Goal: Information Seeking & Learning: Check status

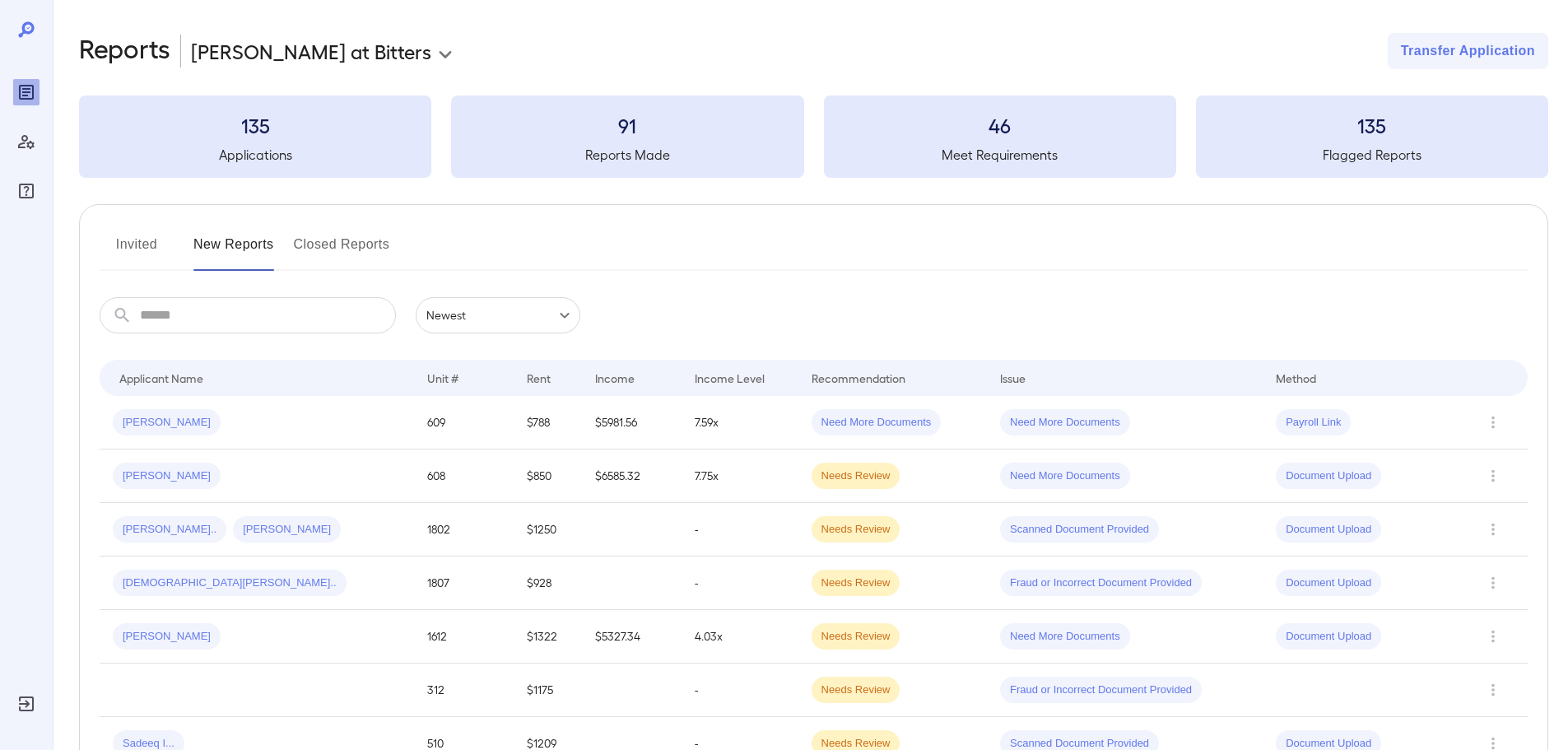
click at [138, 249] on button "Invited" at bounding box center [137, 251] width 74 height 39
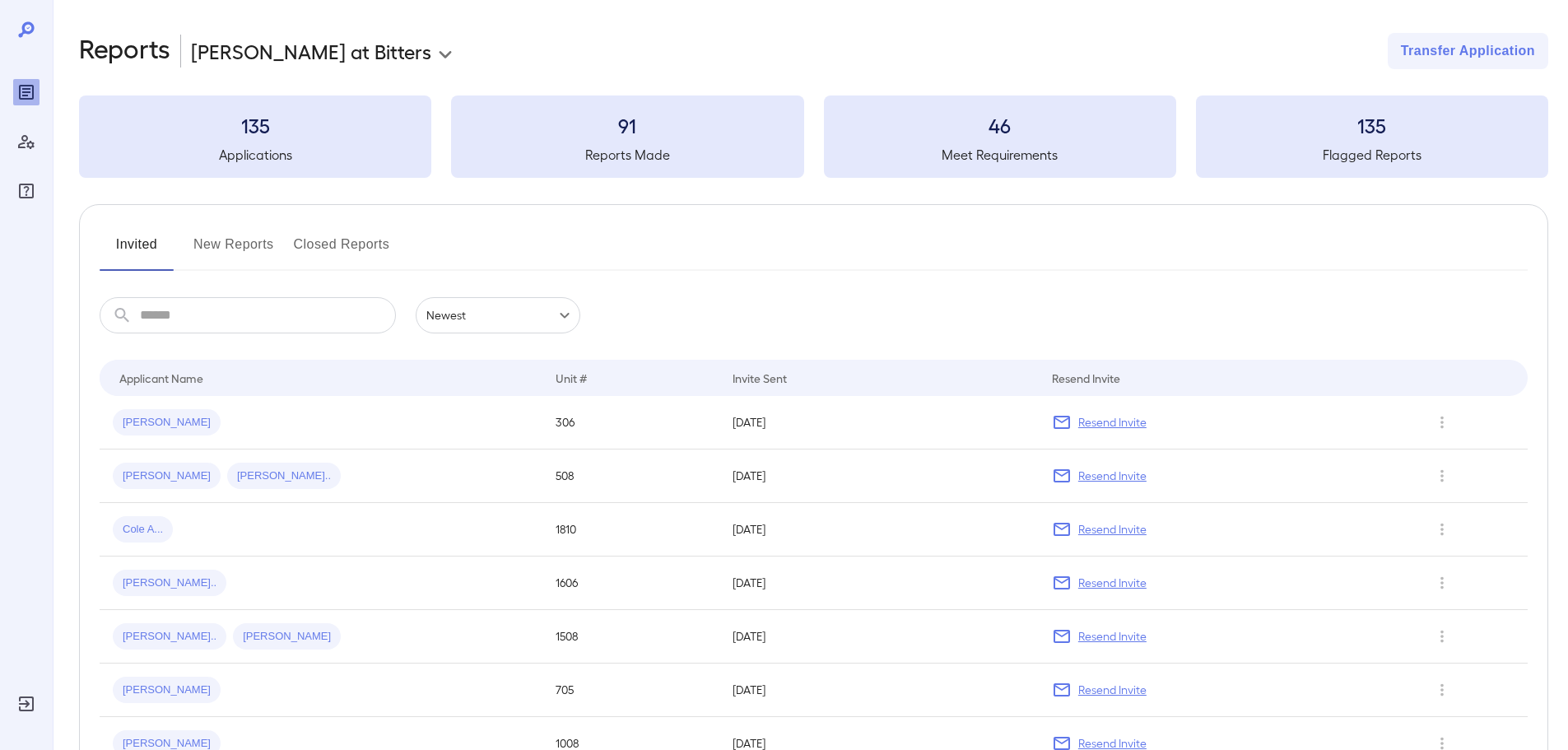
click at [233, 247] on button "New Reports" at bounding box center [233, 251] width 81 height 39
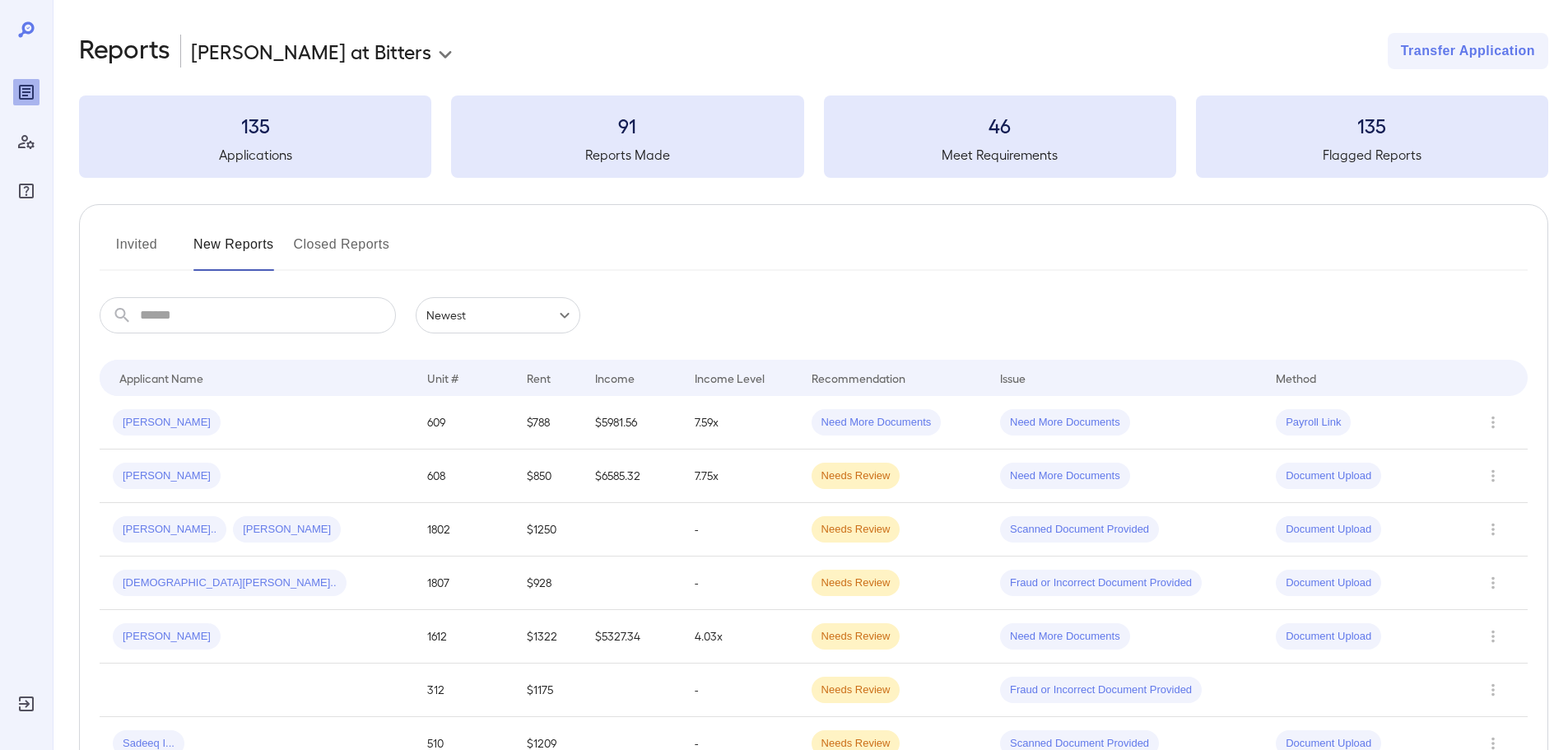
click at [130, 243] on button "Invited" at bounding box center [137, 251] width 74 height 39
click at [142, 240] on button "Invited" at bounding box center [137, 251] width 74 height 39
click at [140, 245] on button "Invited" at bounding box center [137, 251] width 74 height 39
click at [155, 243] on button "Invited" at bounding box center [137, 251] width 74 height 39
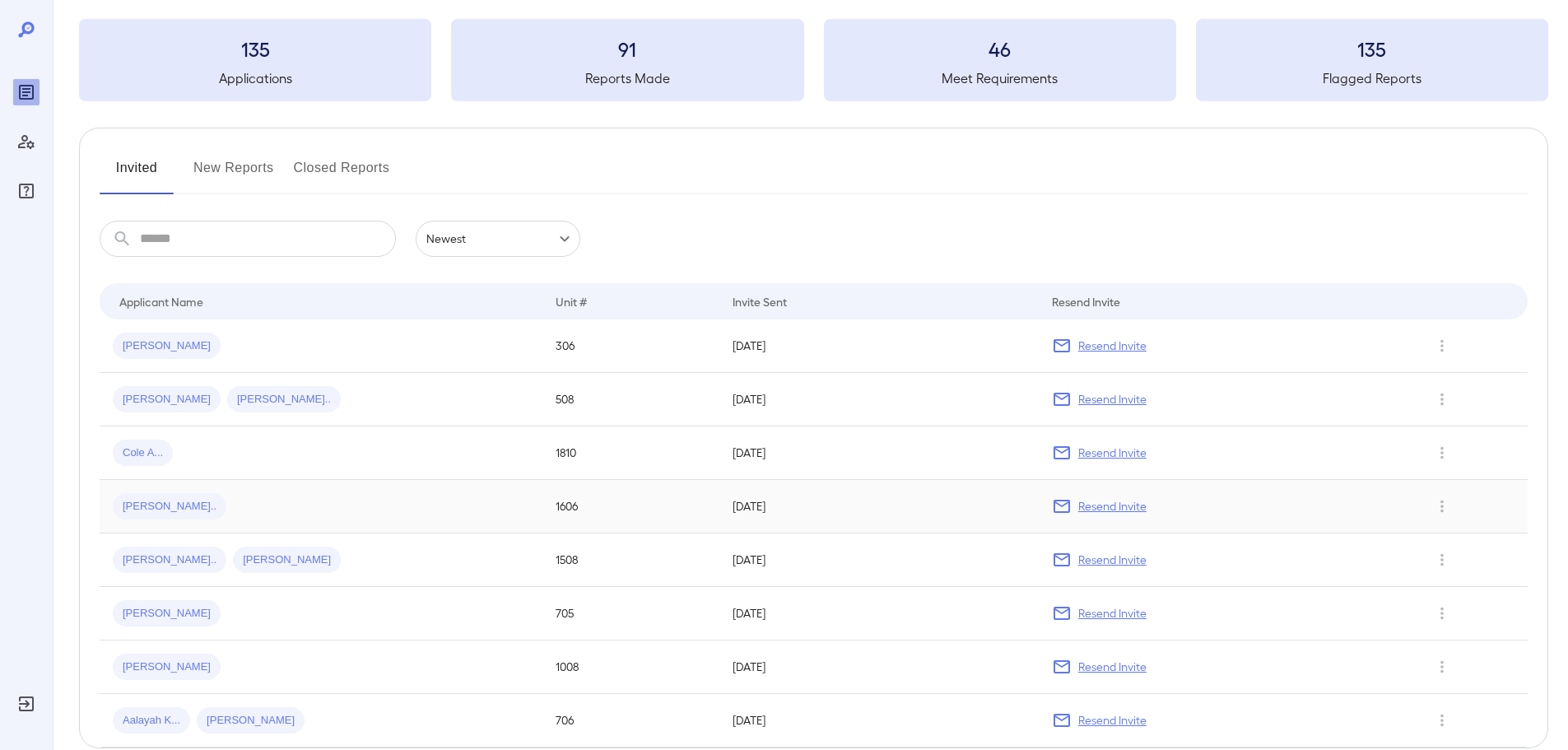
scroll to position [161, 0]
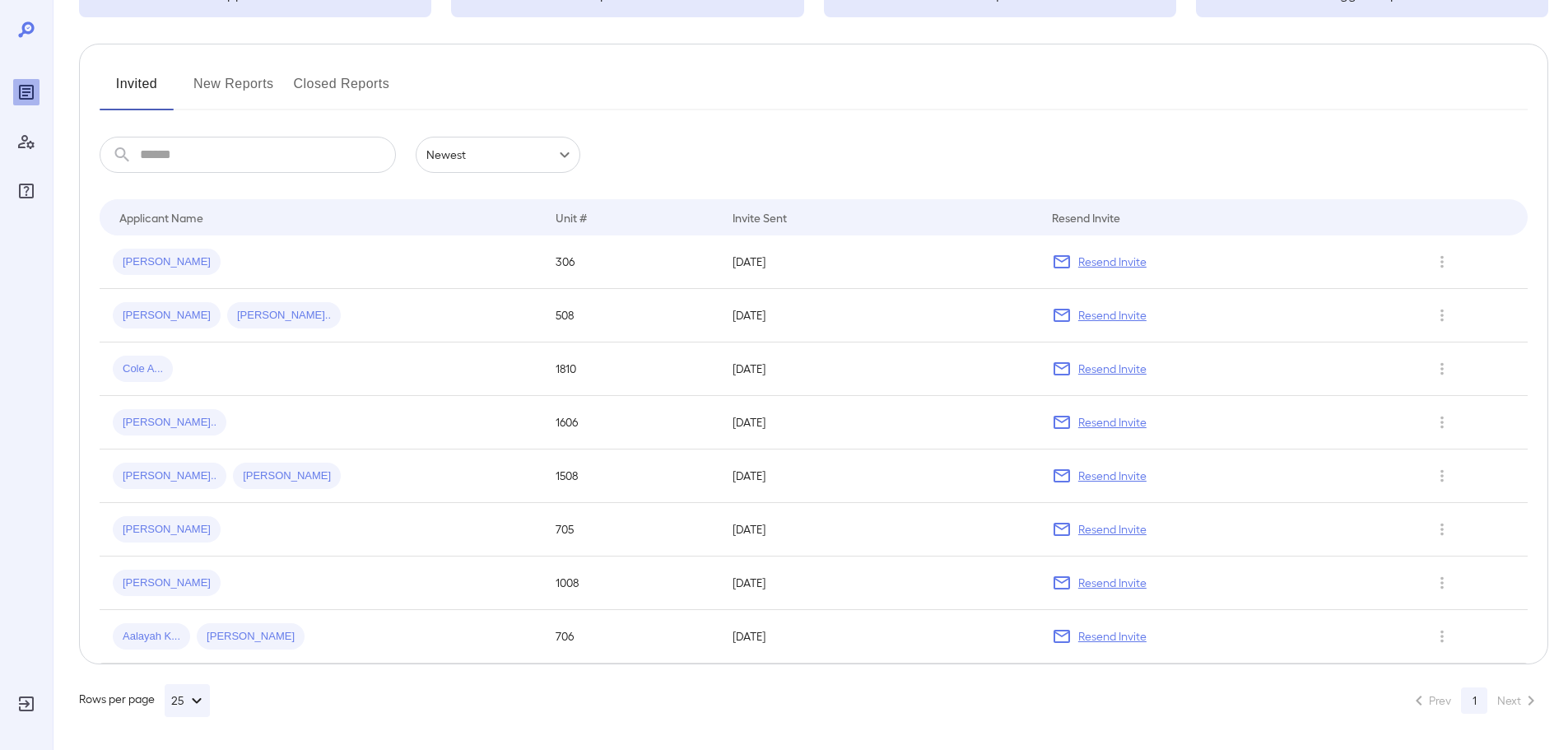
click at [138, 259] on span "[PERSON_NAME]" at bounding box center [167, 262] width 108 height 16
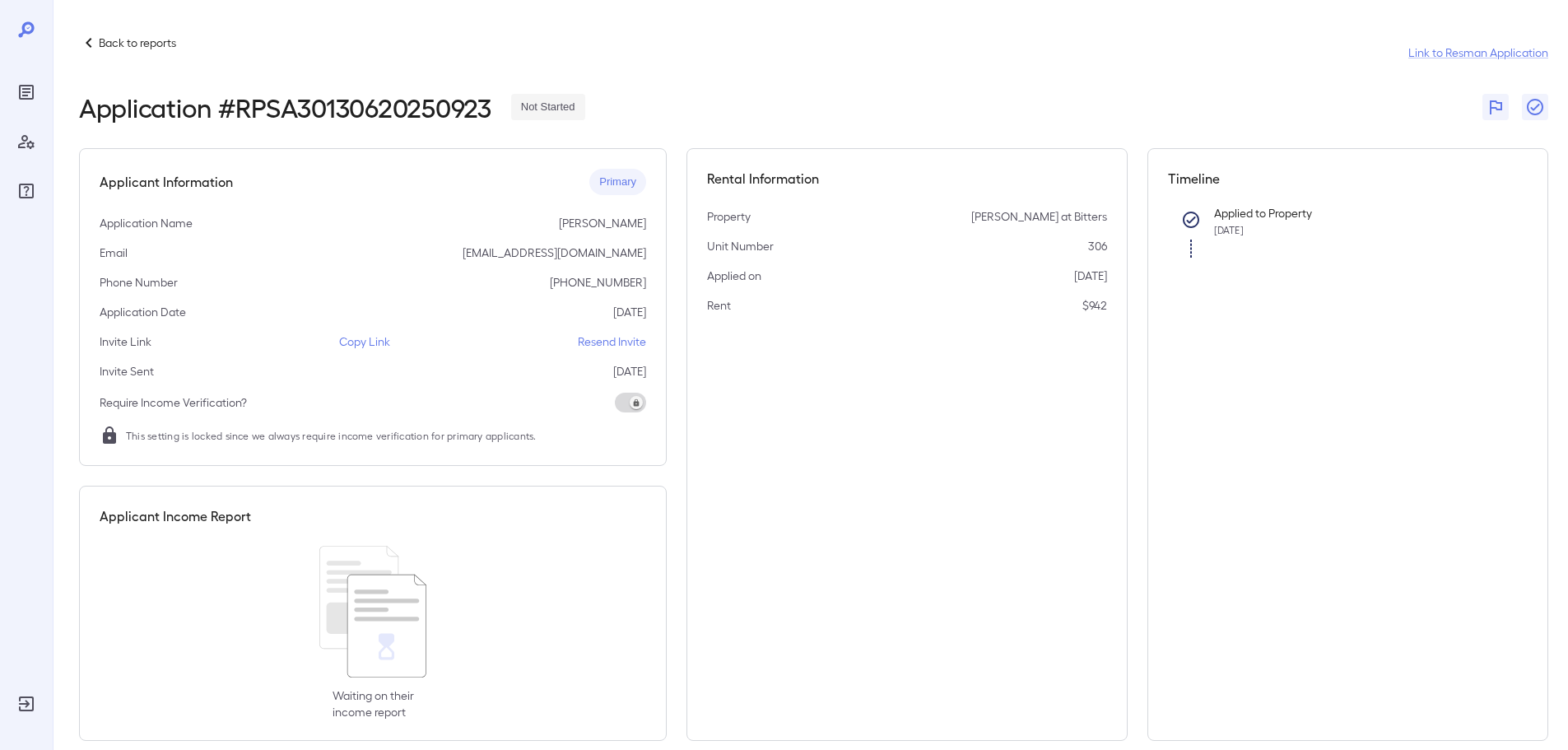
click at [556, 100] on span "Not Started" at bounding box center [548, 108] width 74 height 16
click at [148, 46] on p "Back to reports" at bounding box center [138, 42] width 77 height 17
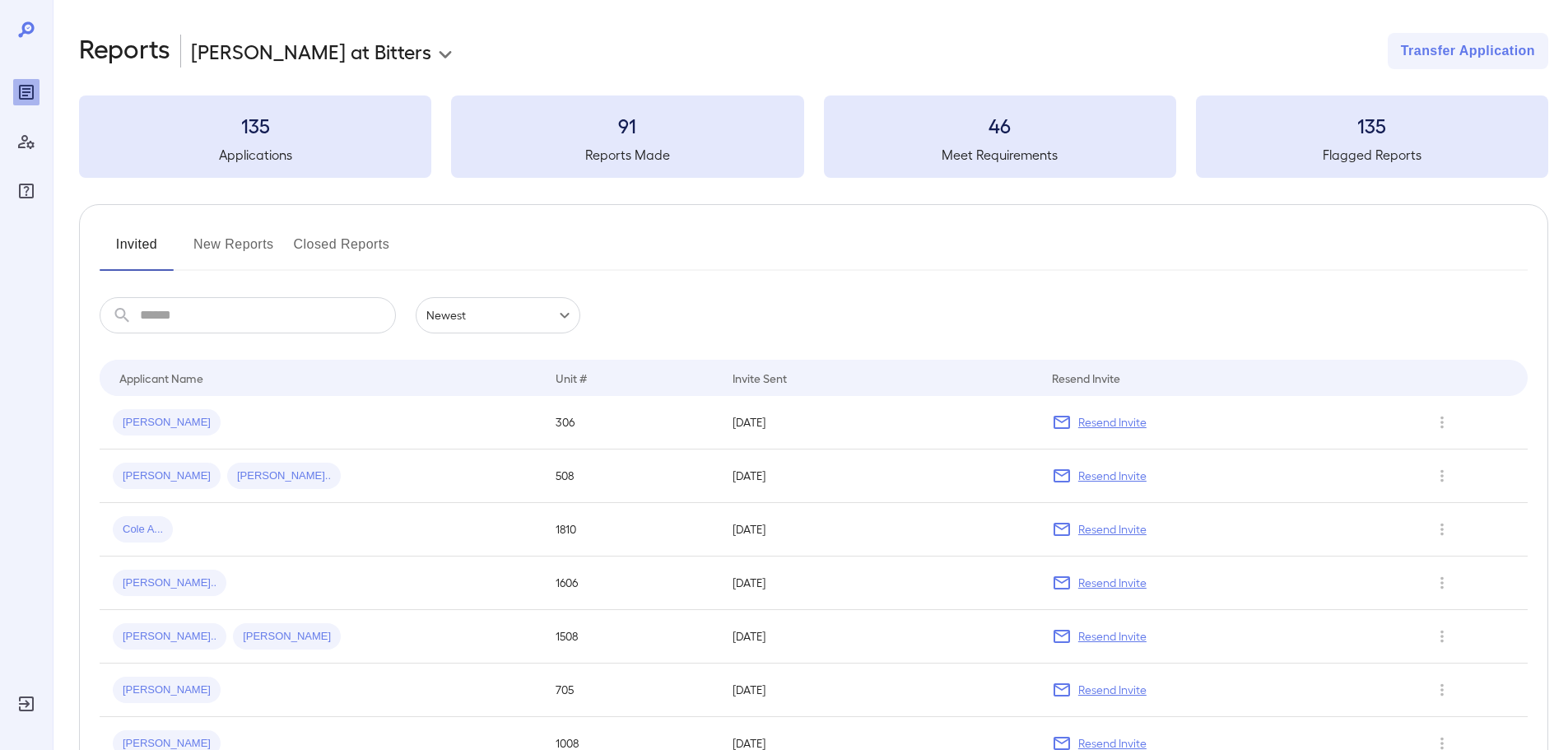
click at [218, 254] on button "New Reports" at bounding box center [233, 251] width 81 height 39
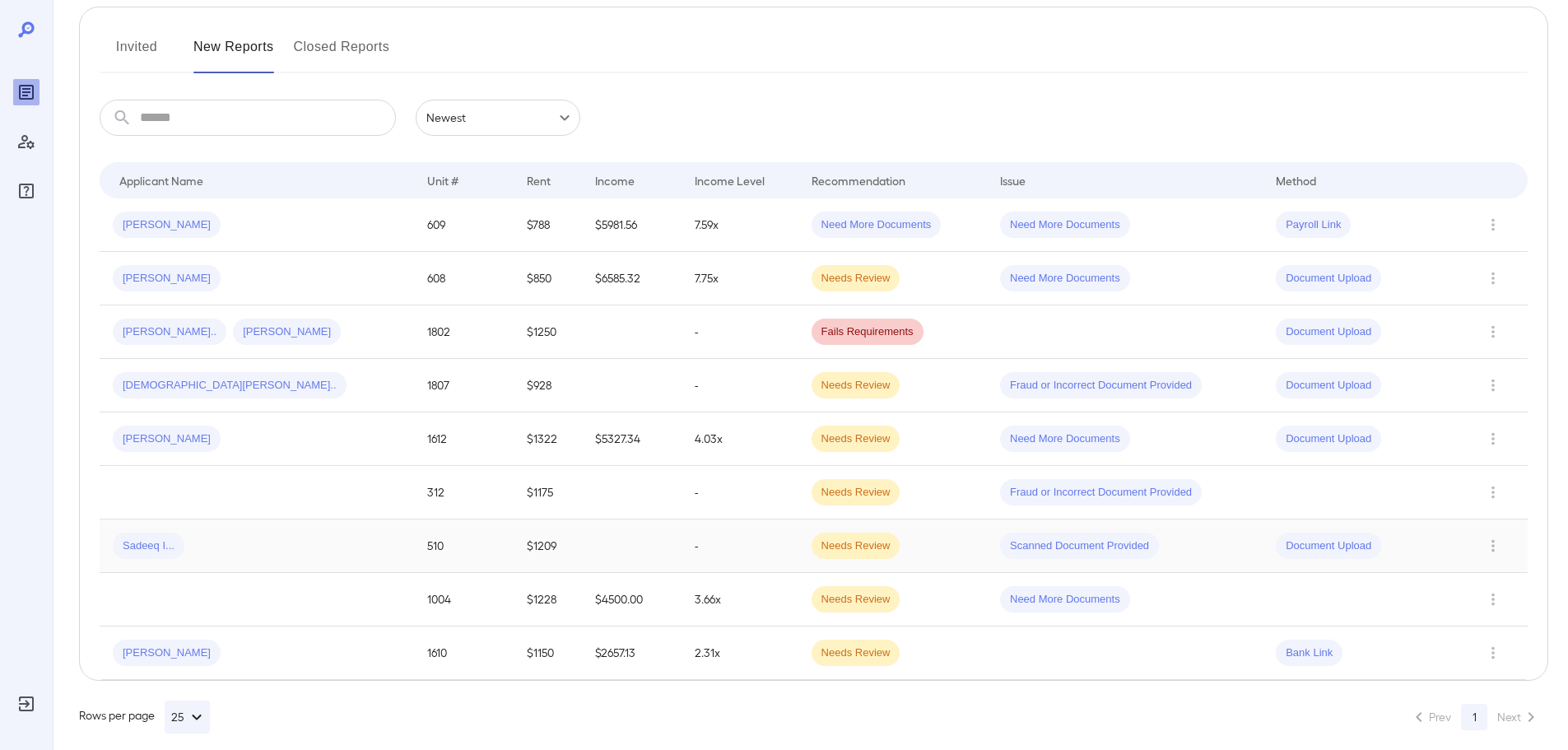
scroll to position [214, 0]
